Goal: Task Accomplishment & Management: Use online tool/utility

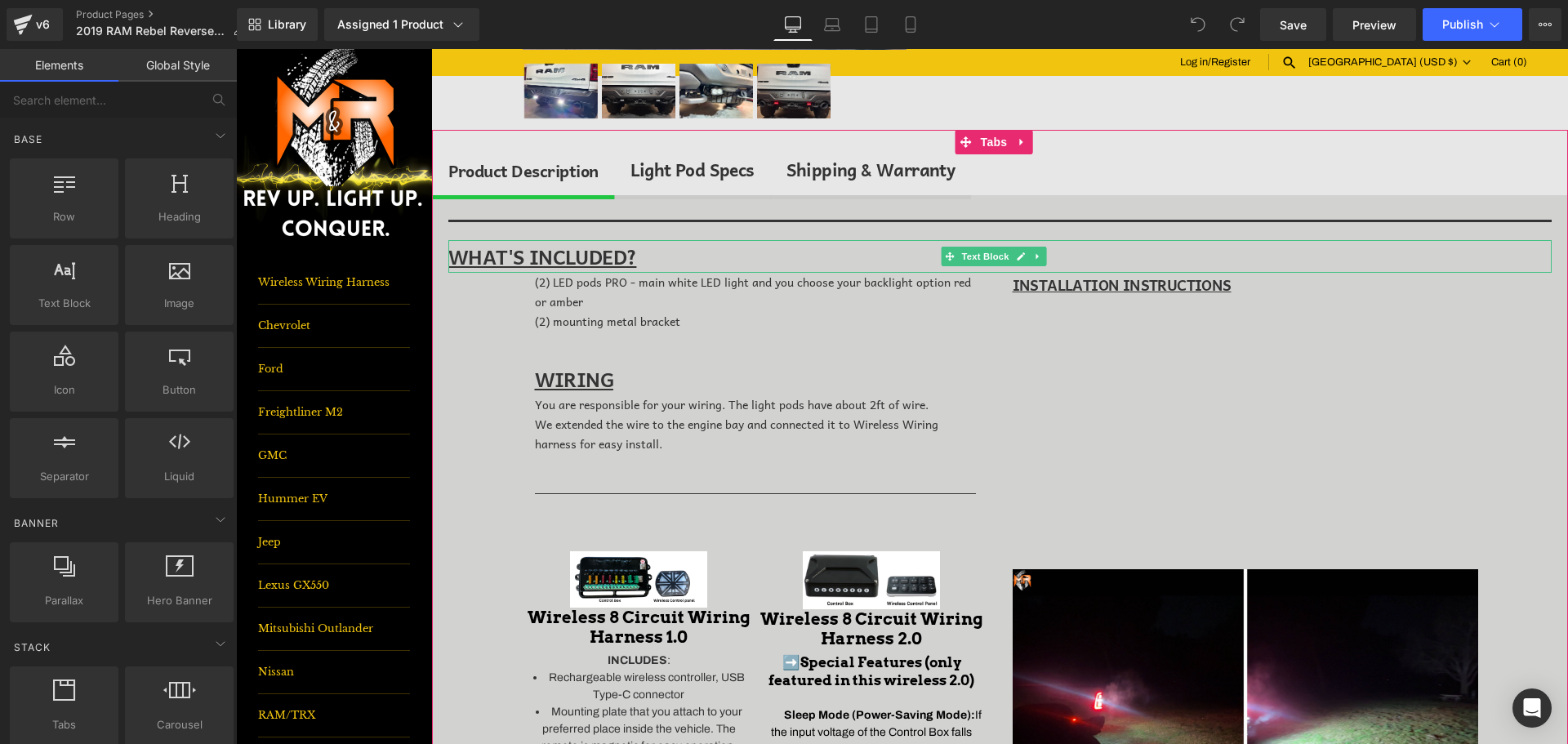
scroll to position [456, 0]
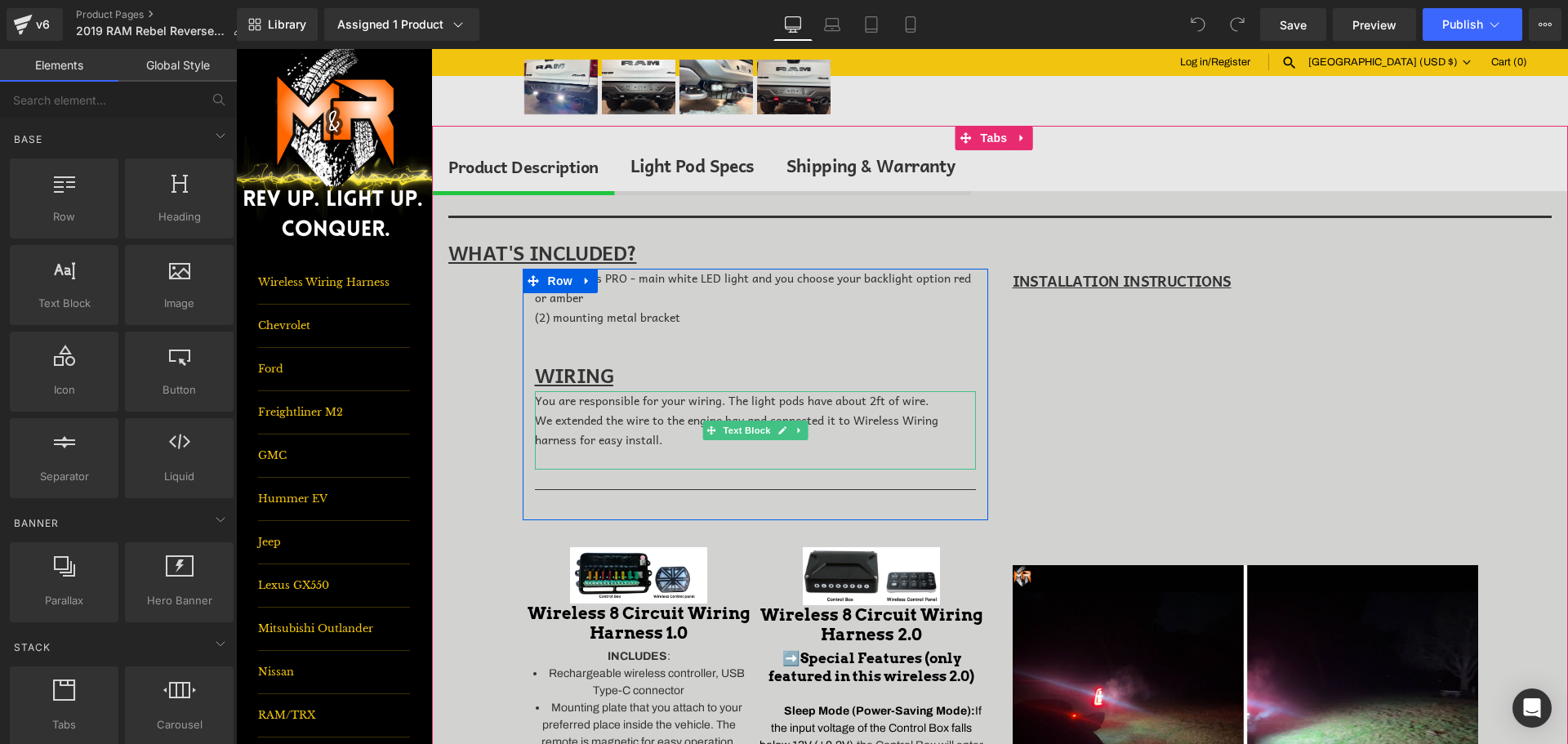
click at [688, 439] on div "We extended the wire to the engine bay and connected it to Wireless Wiring harn…" at bounding box center [755, 440] width 441 height 58
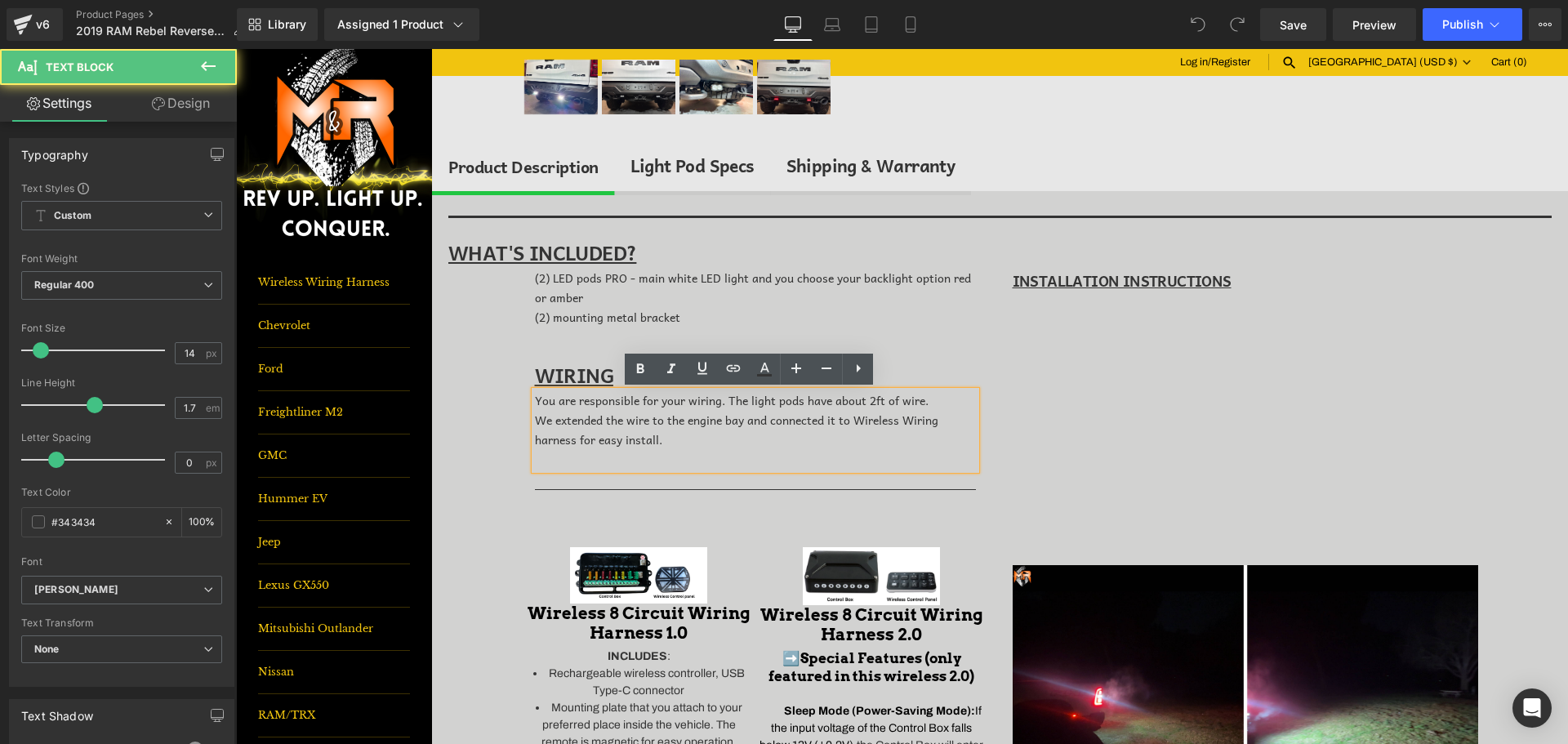
click at [687, 430] on div "We extended the wire to the engine bay and connected it to Wireless Wiring harn…" at bounding box center [755, 440] width 441 height 58
click at [681, 443] on div "We extended the wire to the engine bay and connected it to Wireless Wiring harn…" at bounding box center [755, 440] width 441 height 58
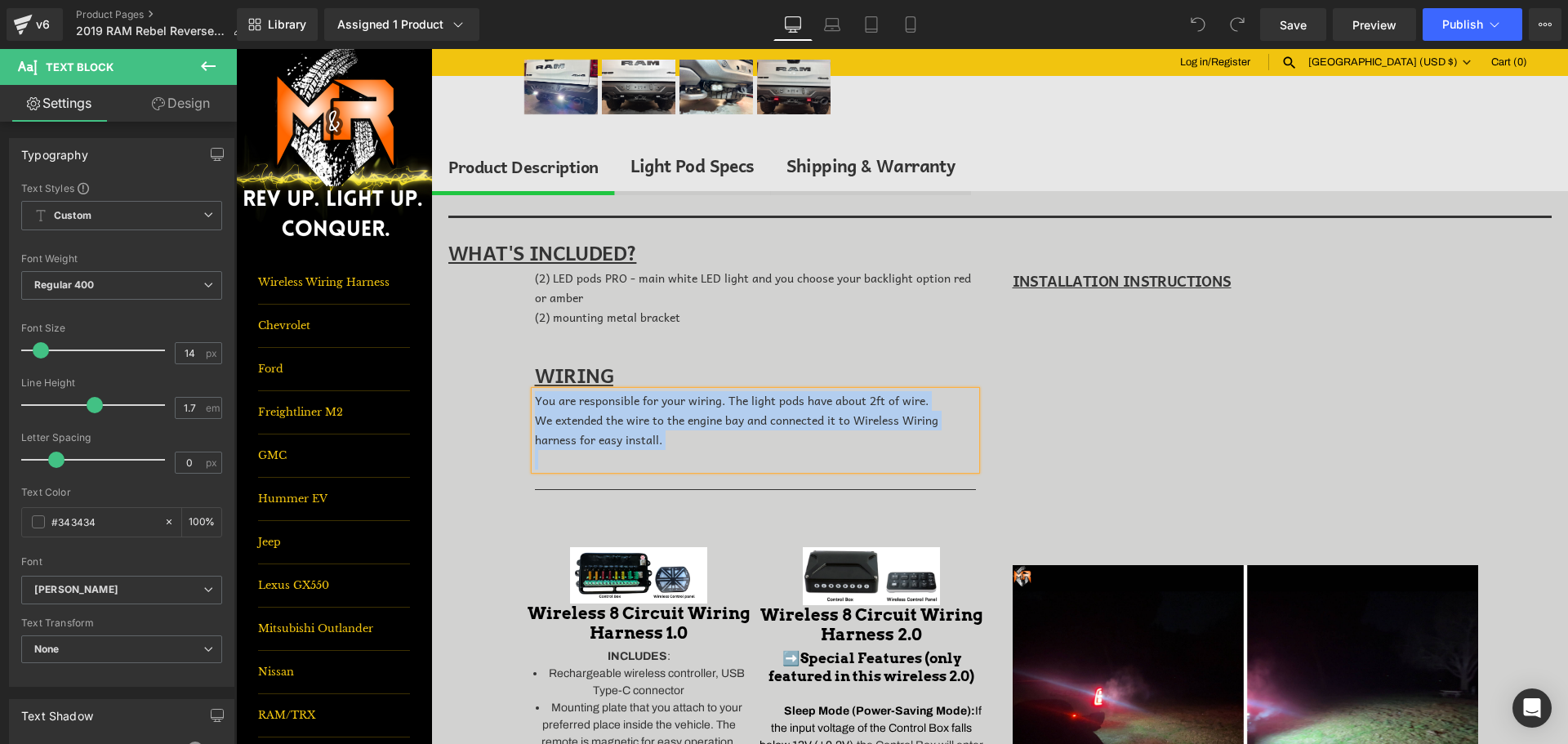
copy div "You are responsible for your wiring. The light pods have about 2ft of wire. We …"
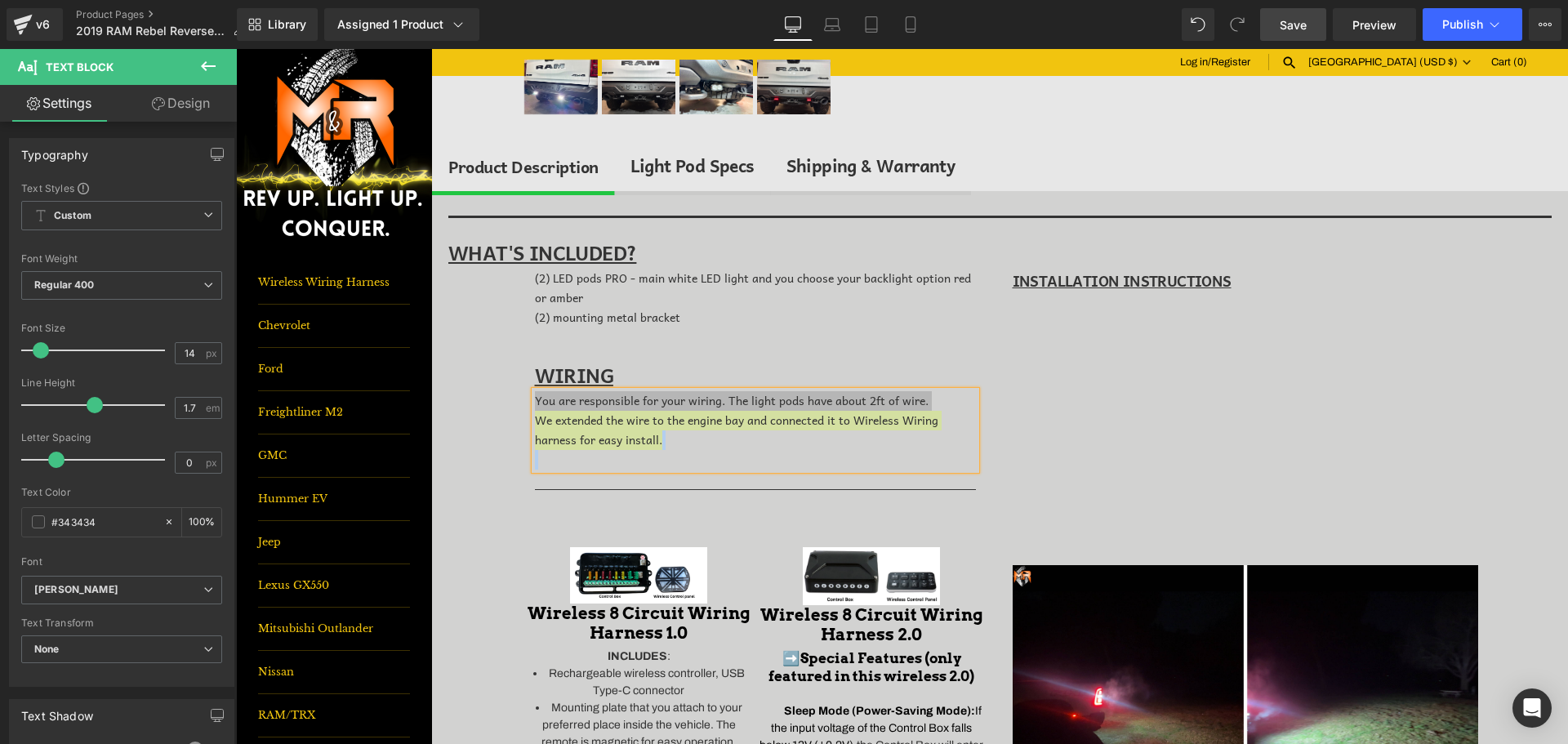
click at [1285, 32] on span "Save" at bounding box center [1293, 25] width 27 height 17
